Goal: Find specific page/section: Find specific page/section

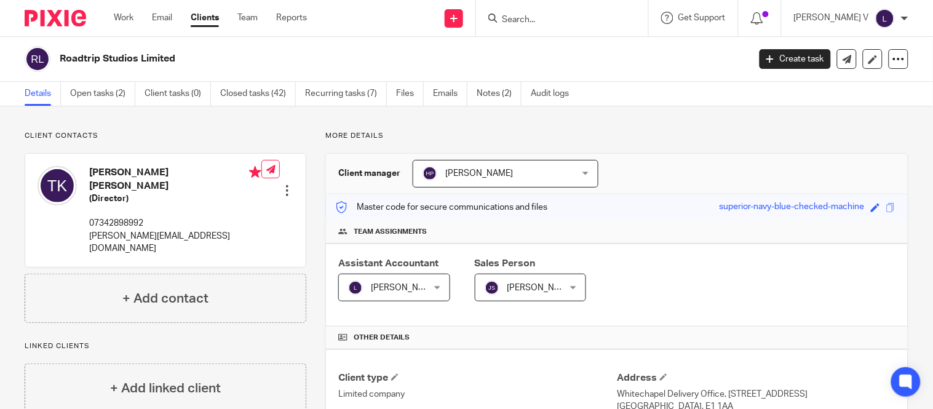
scroll to position [442, 0]
click at [552, 18] on input "Search" at bounding box center [556, 20] width 111 height 11
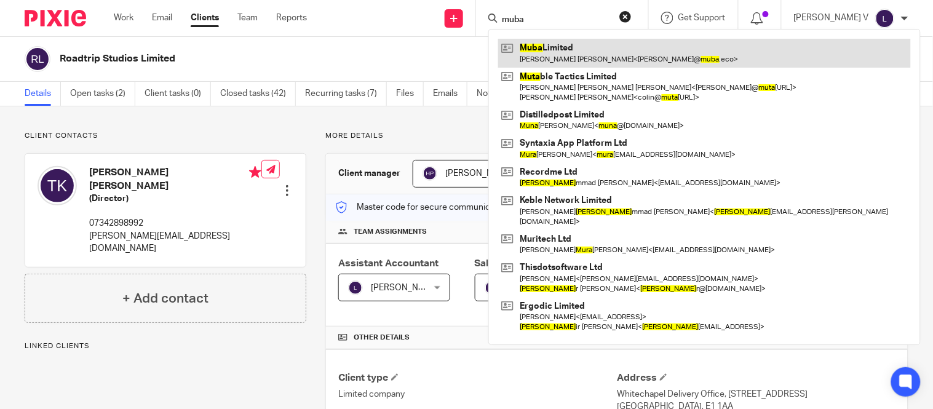
type input "muba"
click at [571, 49] on link at bounding box center [704, 53] width 413 height 28
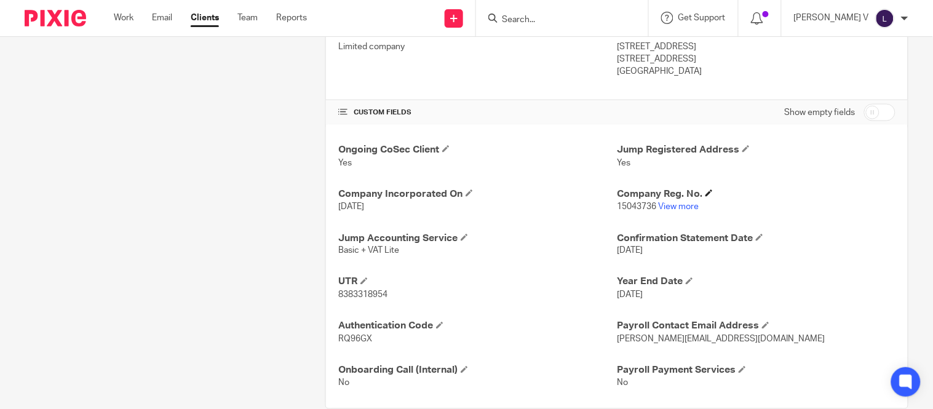
scroll to position [348, 0]
click at [667, 205] on link "View more" at bounding box center [678, 206] width 41 height 9
